Goal: Task Accomplishment & Management: Complete application form

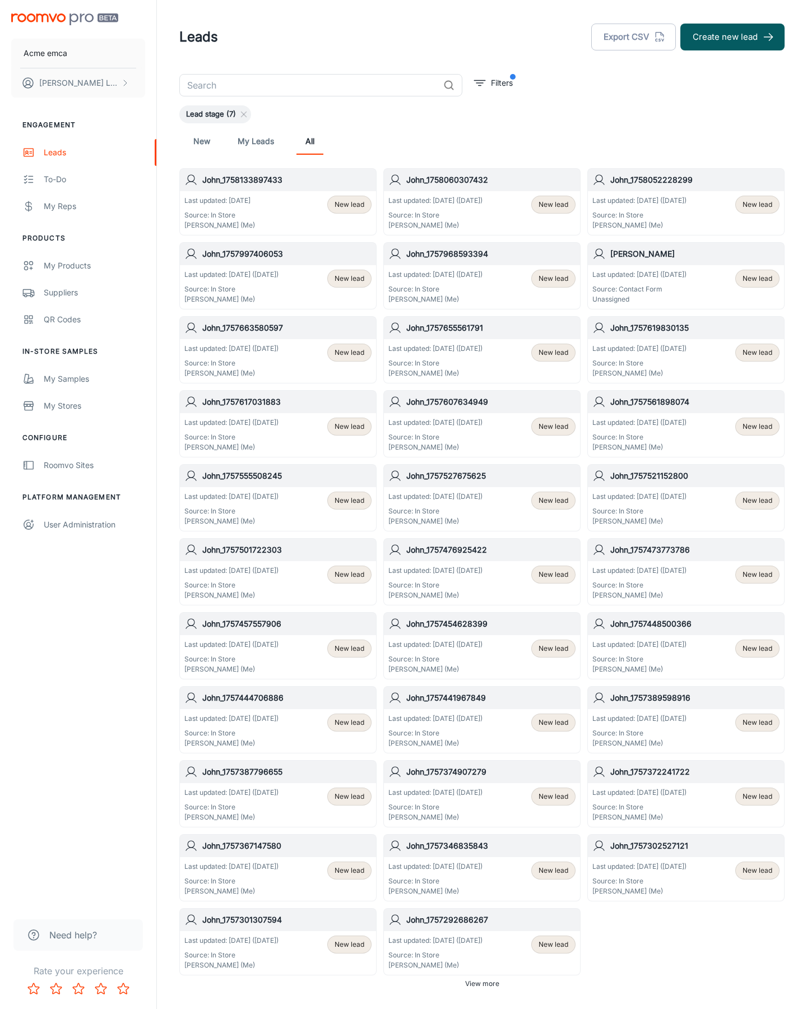
click at [733, 37] on button "Create new lead" at bounding box center [733, 37] width 104 height 27
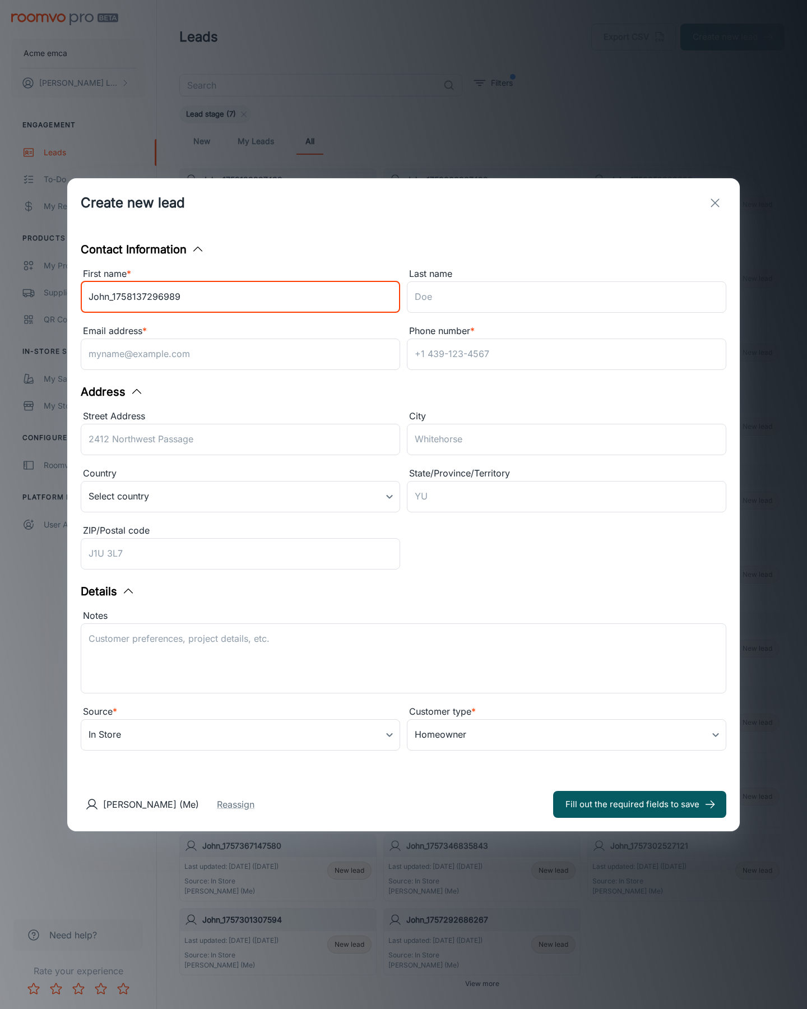
type input "John_1758137296989"
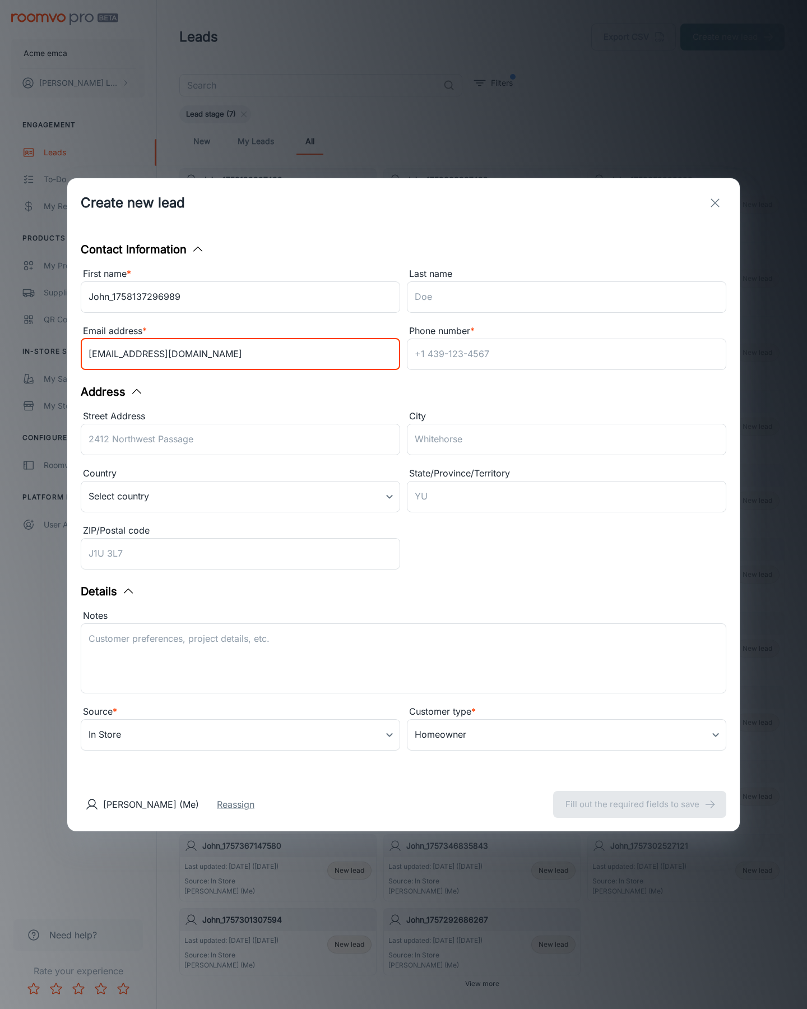
type input "[EMAIL_ADDRESS][DOMAIN_NAME]"
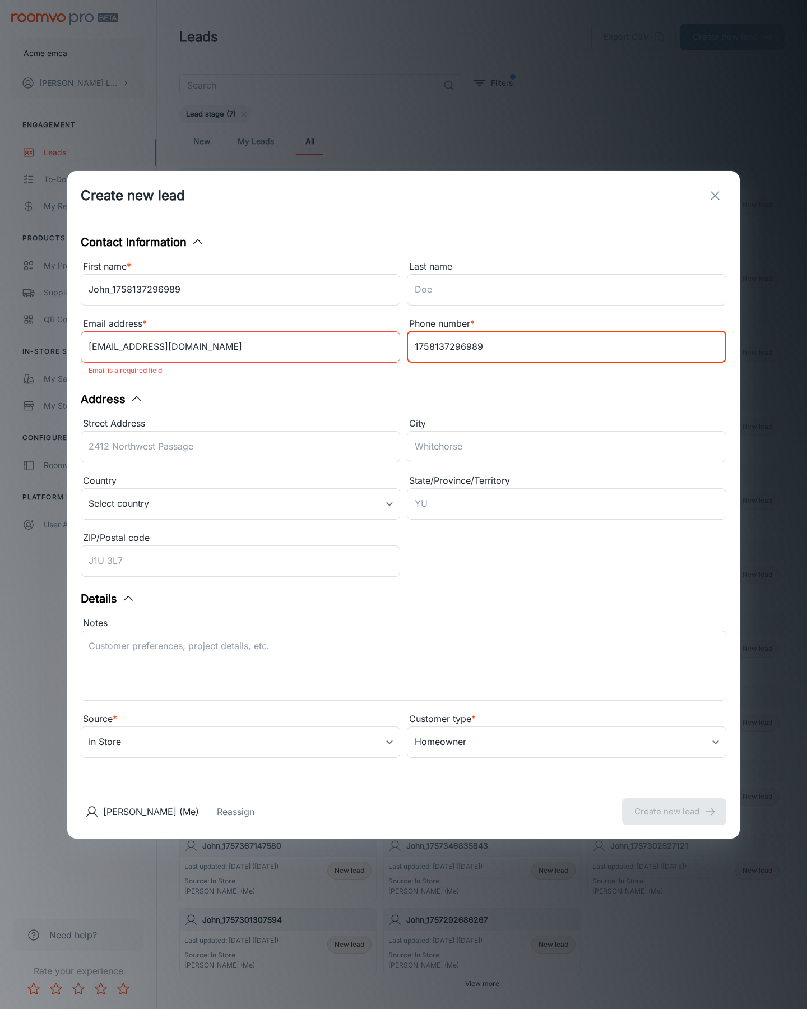
type input "1758137296989"
click at [674, 804] on button "Create new lead" at bounding box center [674, 811] width 104 height 27
